Goal: Task Accomplishment & Management: Manage account settings

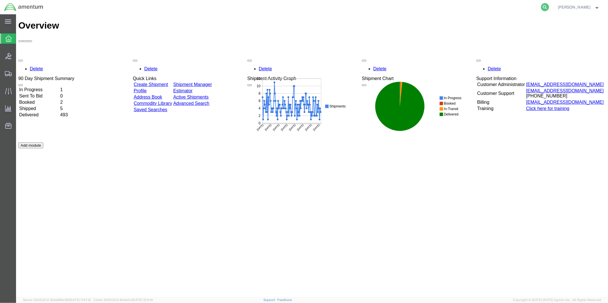
click at [547, 7] on icon at bounding box center [545, 7] width 8 height 8
paste input "DCO-25280-169231"
type input "DCO-25280-169231"
click at [548, 7] on icon at bounding box center [545, 7] width 8 height 8
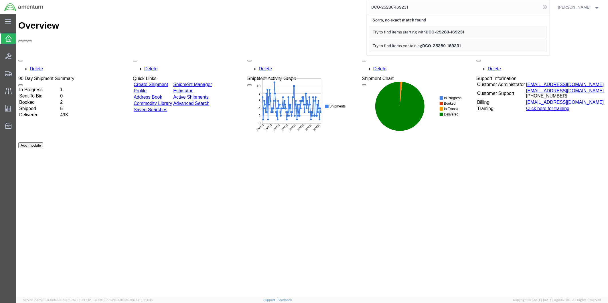
click at [548, 8] on icon at bounding box center [545, 7] width 8 height 8
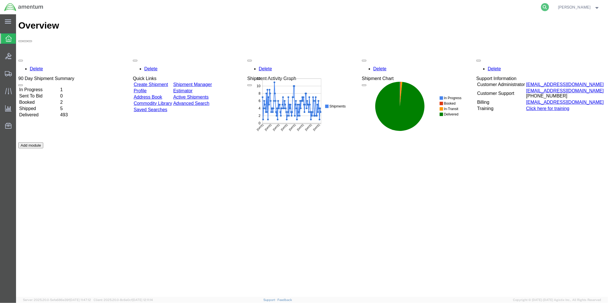
click at [548, 7] on icon at bounding box center [545, 7] width 8 height 8
paste input "DCO-25280-169231"
type input "DCO-25280-169231"
click at [549, 6] on icon at bounding box center [545, 7] width 8 height 8
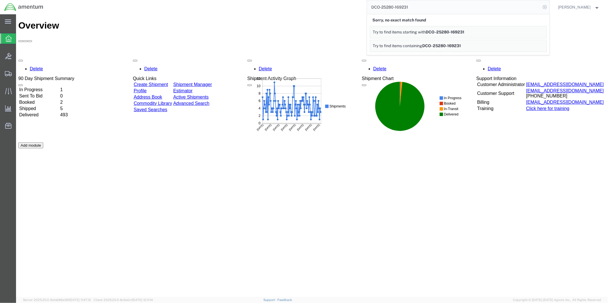
click at [548, 7] on icon at bounding box center [545, 7] width 8 height 8
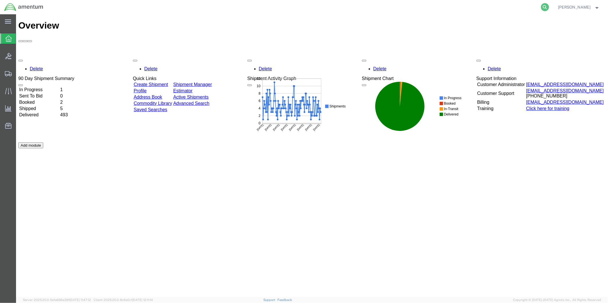
click at [549, 6] on icon at bounding box center [545, 7] width 8 height 8
paste input "DCO-25280-169231"
type input "DCO-25280-169231"
click at [547, 6] on icon at bounding box center [545, 7] width 8 height 8
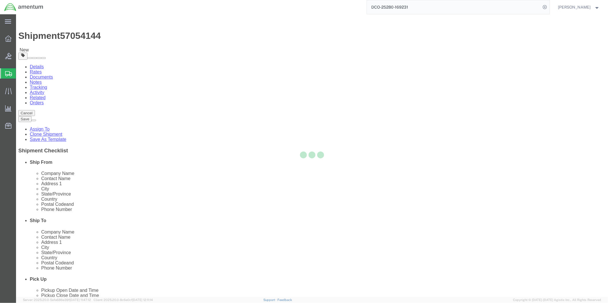
select select "49951"
select select
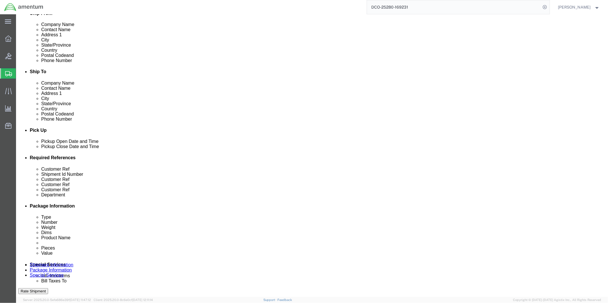
scroll to position [222, 0]
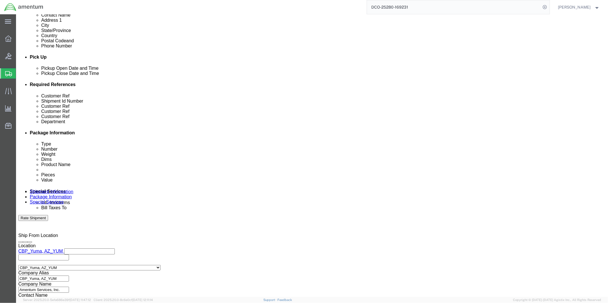
click div "[DATE] 1:00 PM"
type input "2:00 PM"
click button "Apply"
click div "[DATE] 4:00 PM"
type input "4:30 PM"
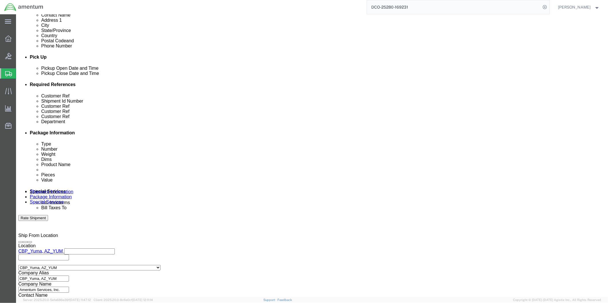
click button "Apply"
click div "[DATE] 1:00 PM"
type input "9:00 AM"
click button "Apply"
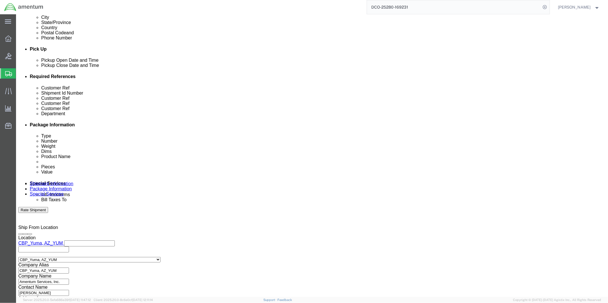
scroll to position [232, 0]
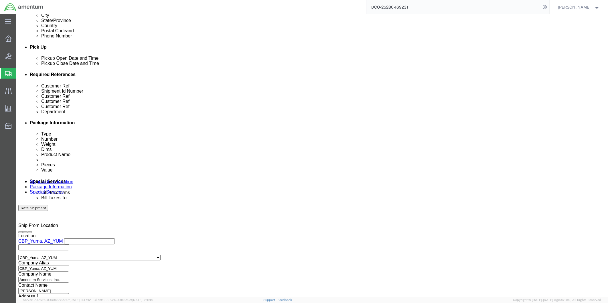
click button "Continue"
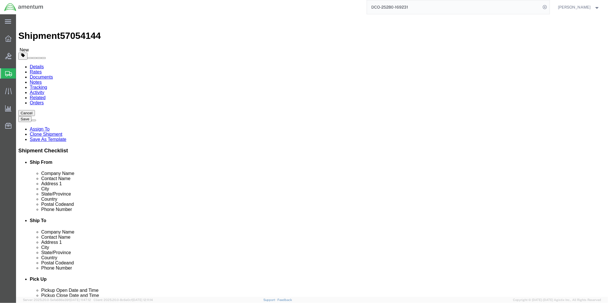
click dd "1.00 Each"
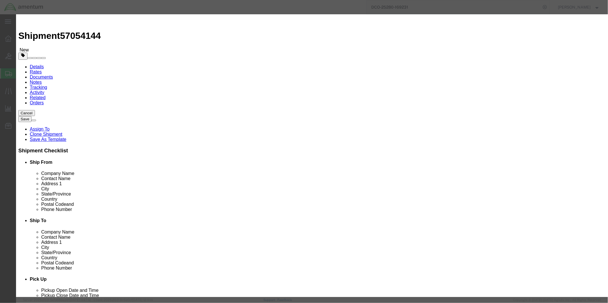
click input "text"
type input "504011192025053"
click h3 "Edit content"
click button "Save & Close"
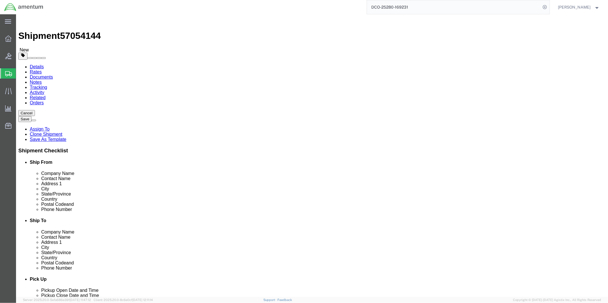
click button "Rate Shipment"
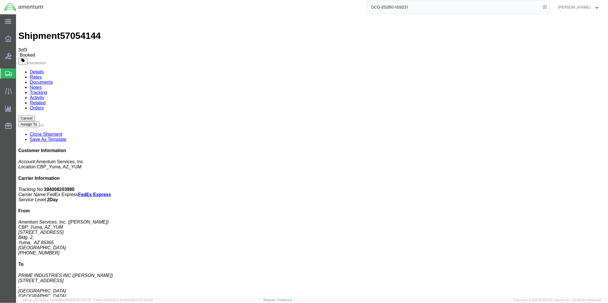
drag, startPoint x: 304, startPoint y: 89, endPoint x: 158, endPoint y: 156, distance: 160.4
click at [37, 69] on link "Details" at bounding box center [36, 71] width 14 height 5
click link "Schedule pickup request"
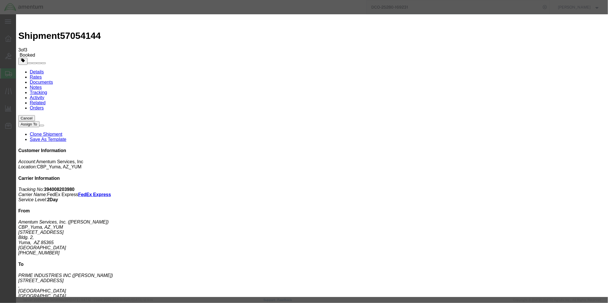
click button "Close"
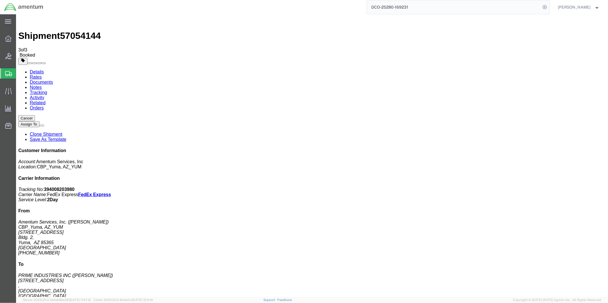
click span "button"
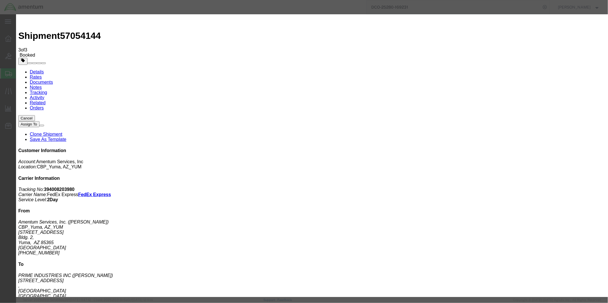
click div "[DATE] 4:30 PM"
type input "5:30 PM"
click button "Apply"
click button "Save"
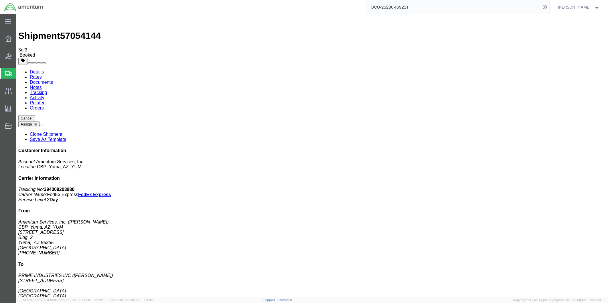
click button "Close"
click link "Schedule pickup request"
